Goal: Task Accomplishment & Management: Manage account settings

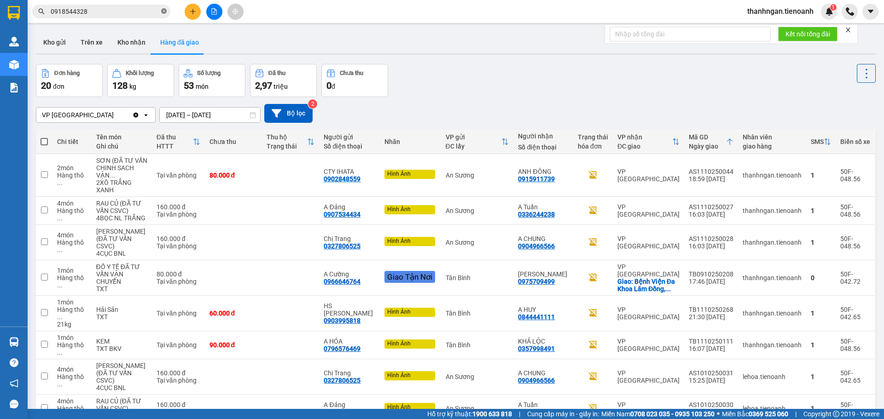
click at [164, 11] on icon "close-circle" at bounding box center [164, 11] width 6 height 6
click at [132, 38] on button "Kho nhận" at bounding box center [131, 42] width 43 height 22
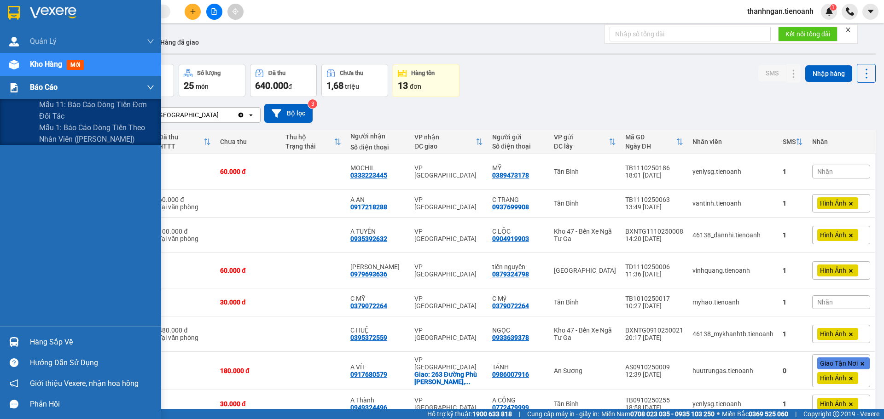
click at [50, 86] on span "Báo cáo" at bounding box center [44, 87] width 28 height 12
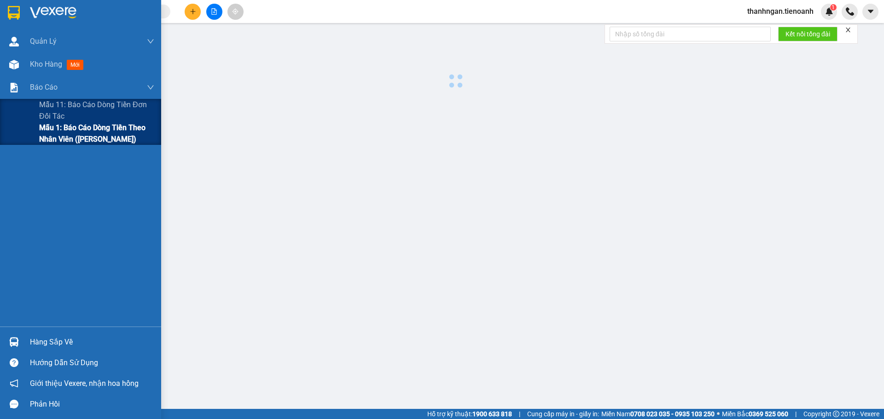
click at [68, 136] on span "Mẫu 1: Báo cáo dòng tiền theo nhân viên ([PERSON_NAME])" at bounding box center [96, 133] width 115 height 23
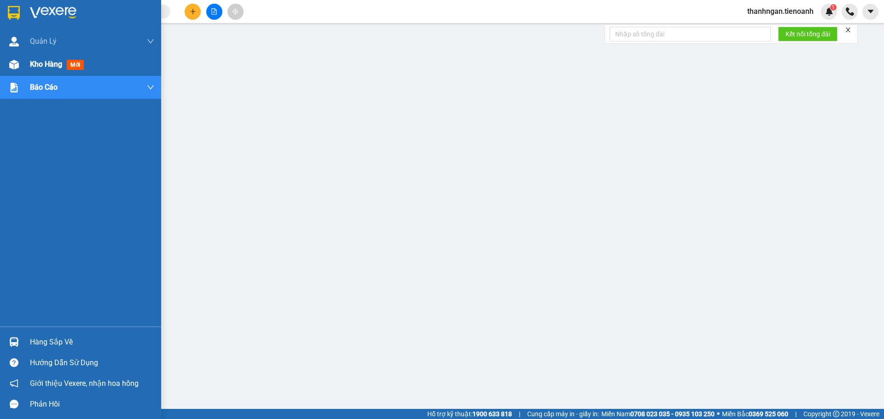
click at [58, 65] on span "Kho hàng" at bounding box center [46, 64] width 32 height 9
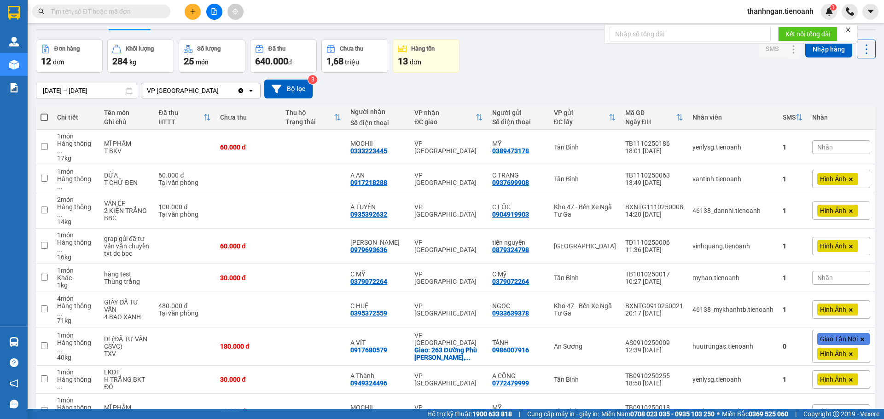
scroll to position [46, 0]
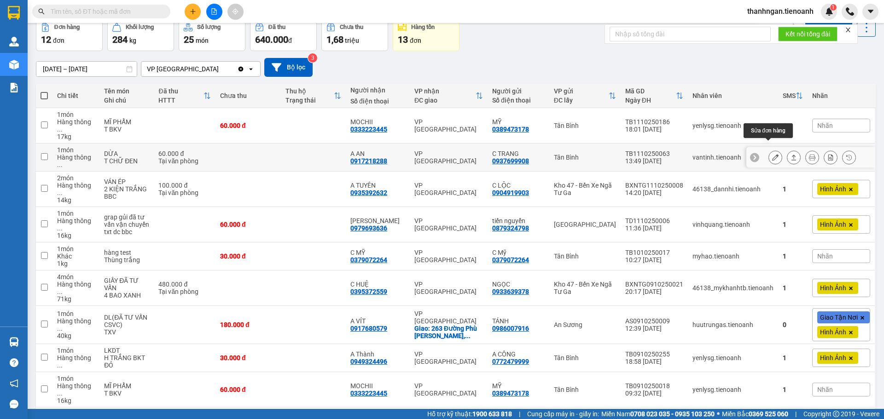
click at [772, 154] on icon at bounding box center [775, 157] width 6 height 6
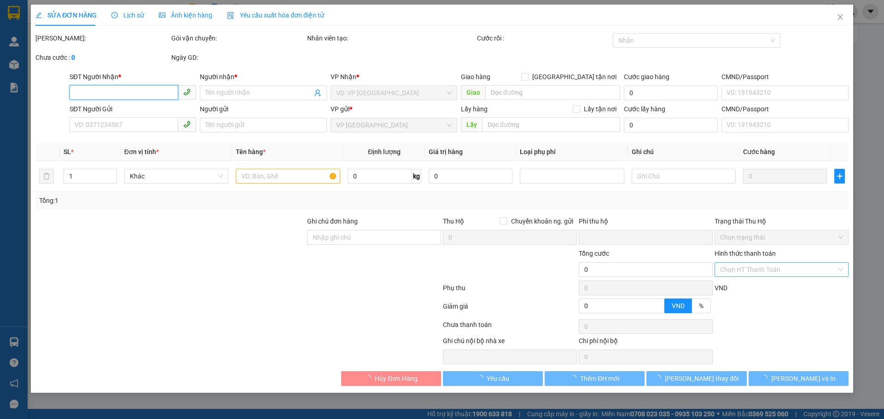
type input "0917218288"
type input "A AN"
type input "0937699908"
type input "C TRANG"
type input "0"
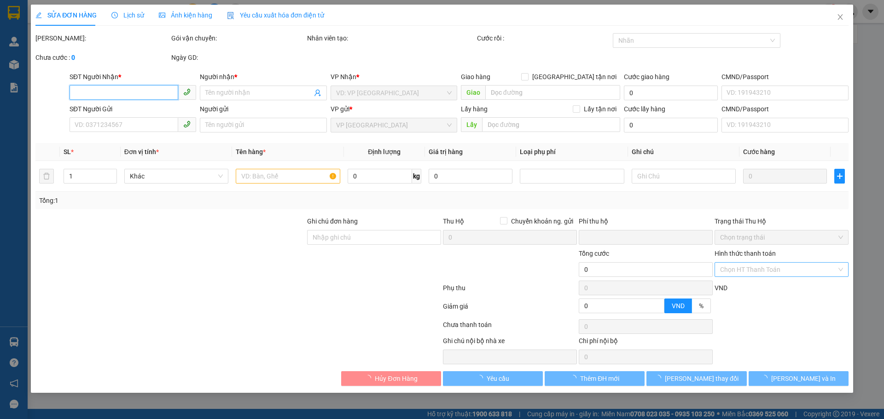
type input "60.000"
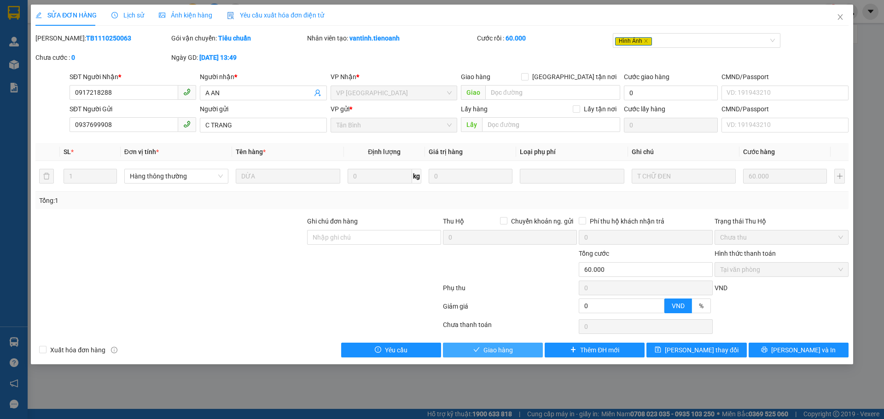
click at [520, 351] on button "Giao hàng" at bounding box center [493, 350] width 100 height 15
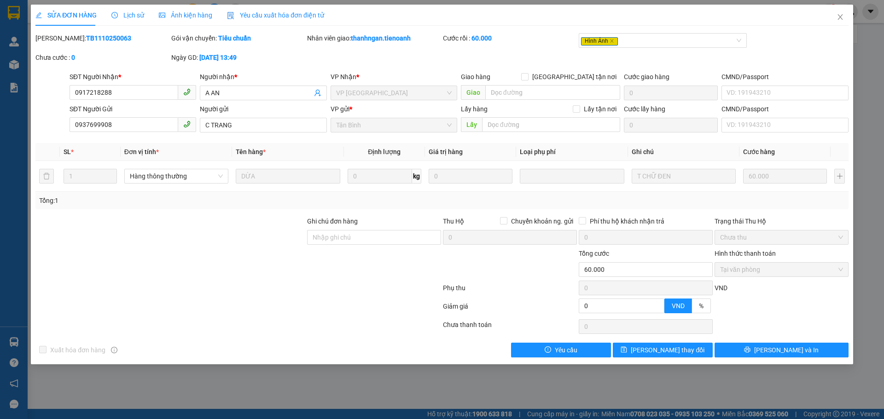
click at [125, 15] on span "Lịch sử" at bounding box center [127, 15] width 33 height 7
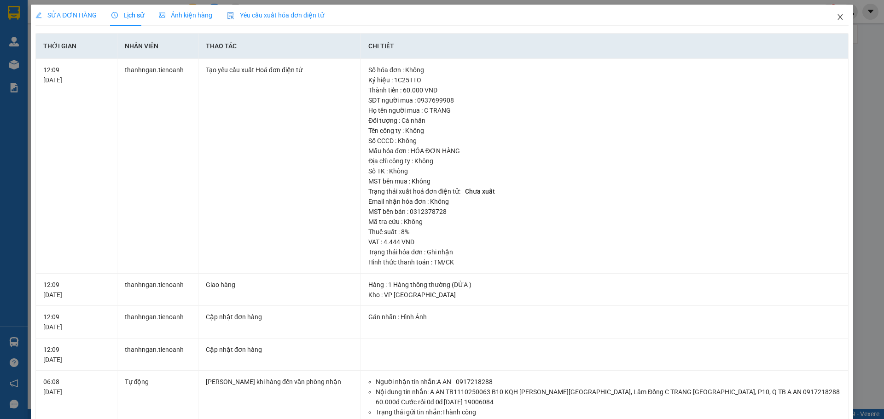
click at [836, 17] on icon "close" at bounding box center [839, 16] width 7 height 7
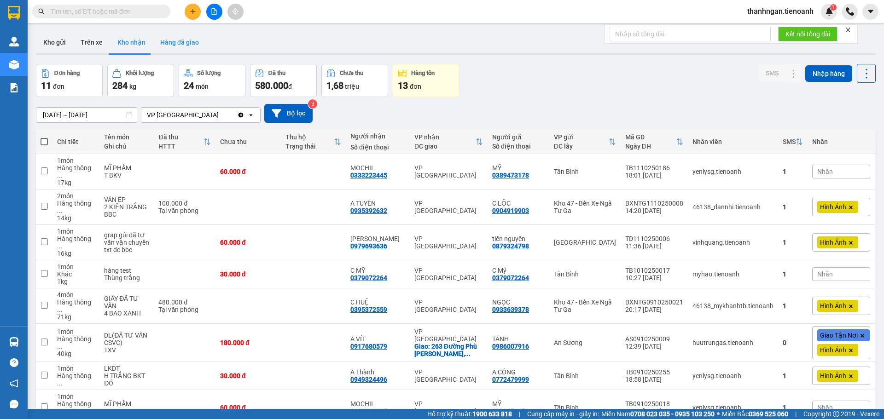
click at [182, 43] on button "Hàng đã giao" at bounding box center [179, 42] width 53 height 22
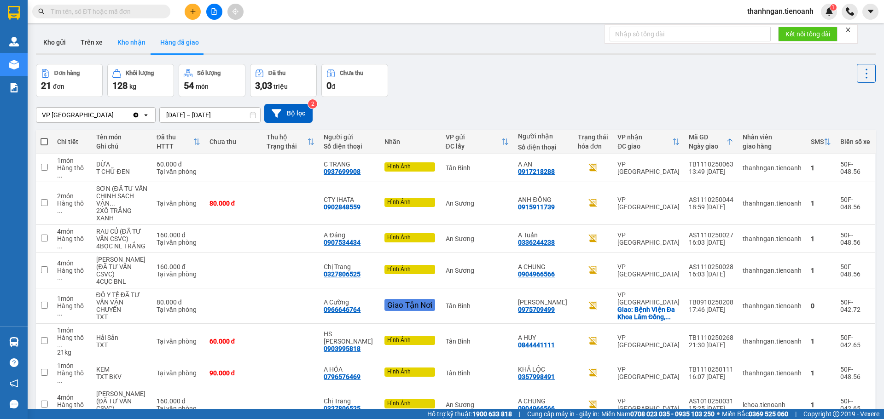
click at [125, 40] on button "Kho nhận" at bounding box center [131, 42] width 43 height 22
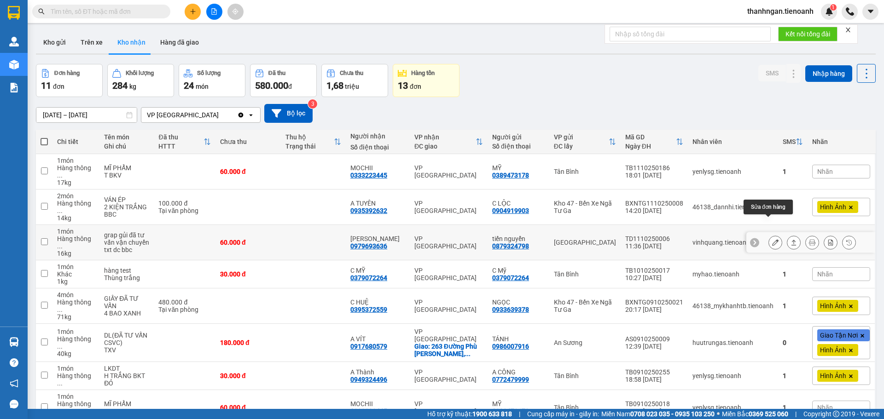
click at [772, 239] on icon at bounding box center [775, 242] width 6 height 6
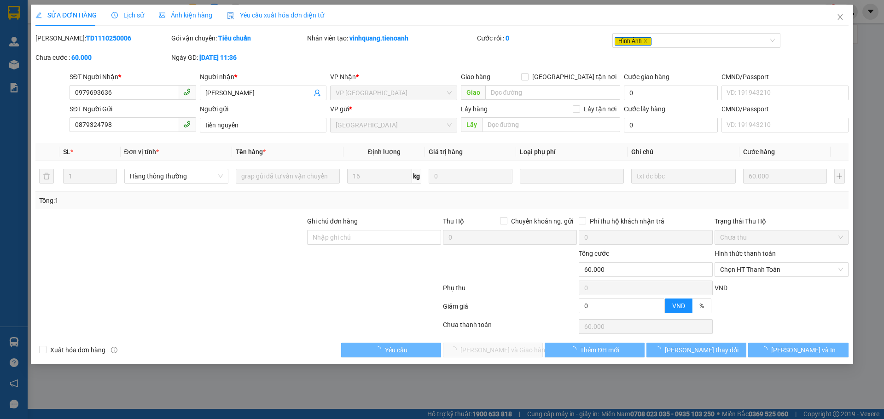
type input "0979693636"
type input "[PERSON_NAME]"
type input "0879324798"
type input "tiến nguyển"
type input "0"
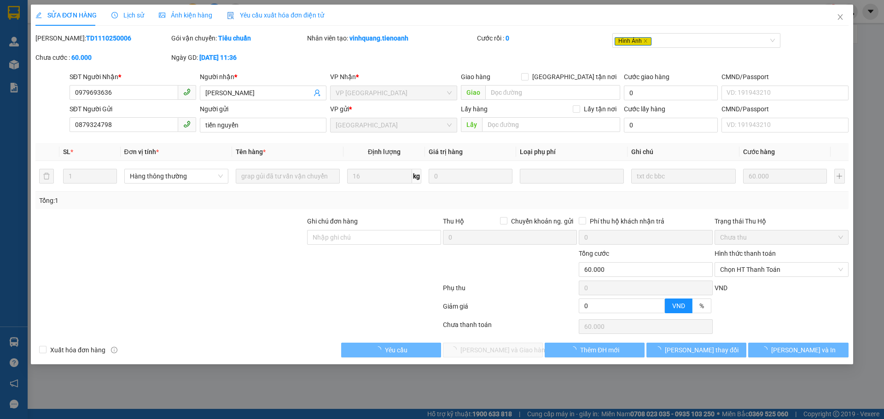
type input "60.000"
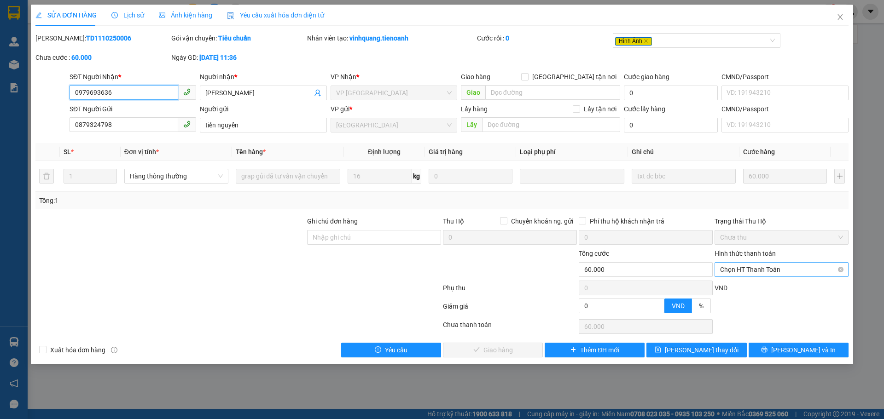
drag, startPoint x: 783, startPoint y: 270, endPoint x: 780, endPoint y: 267, distance: 4.9
click at [783, 269] on span "Chọn HT Thanh Toán" at bounding box center [781, 270] width 123 height 14
click at [756, 287] on div "Tại văn phòng" at bounding box center [781, 288] width 123 height 10
type input "0"
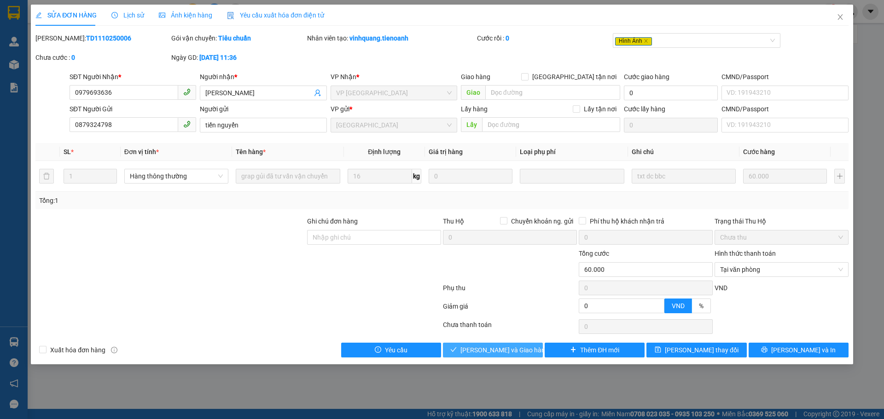
click at [506, 351] on span "[PERSON_NAME] và Giao hàng" at bounding box center [504, 350] width 88 height 10
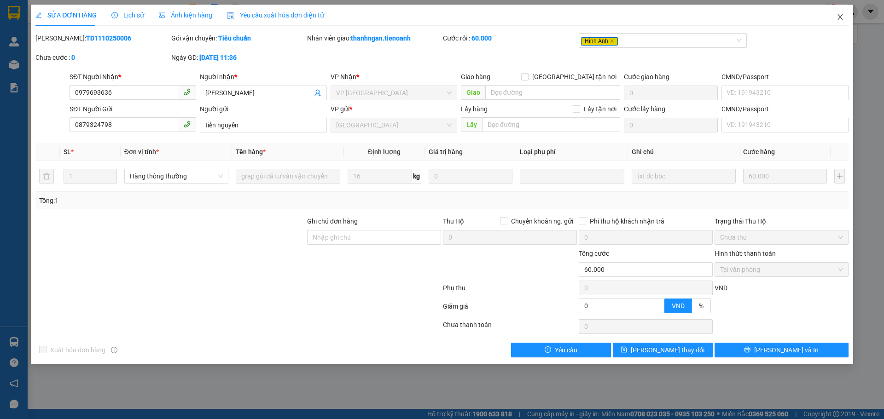
click at [842, 18] on icon "close" at bounding box center [839, 16] width 7 height 7
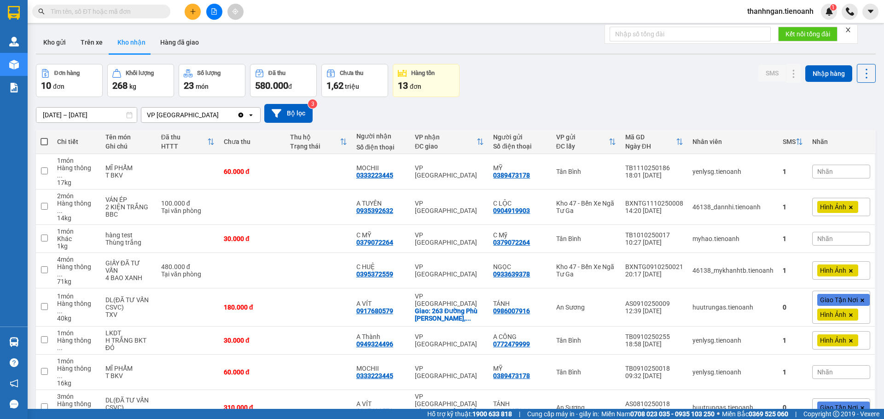
click at [46, 87] on span "10" at bounding box center [46, 85] width 10 height 11
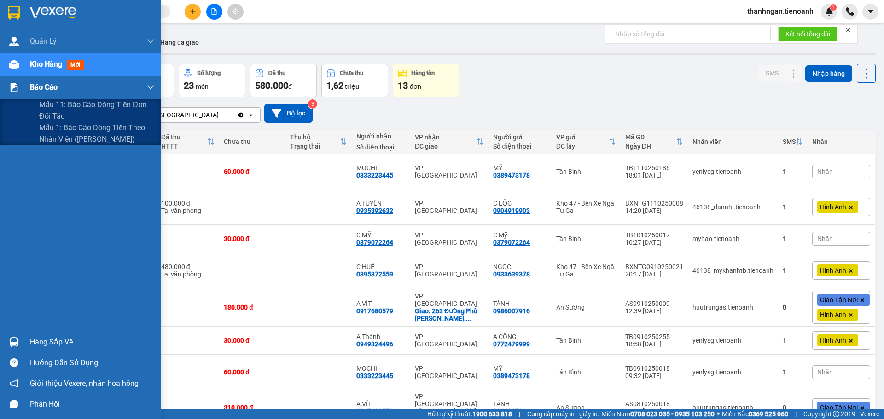
click at [35, 88] on span "Báo cáo" at bounding box center [44, 87] width 28 height 12
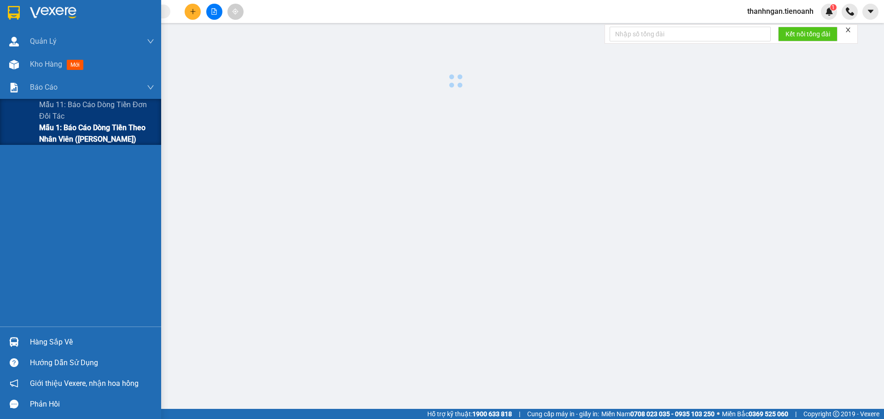
click at [58, 132] on span "Mẫu 1: Báo cáo dòng tiền theo nhân viên ([PERSON_NAME])" at bounding box center [96, 133] width 115 height 23
